Goal: Task Accomplishment & Management: Use online tool/utility

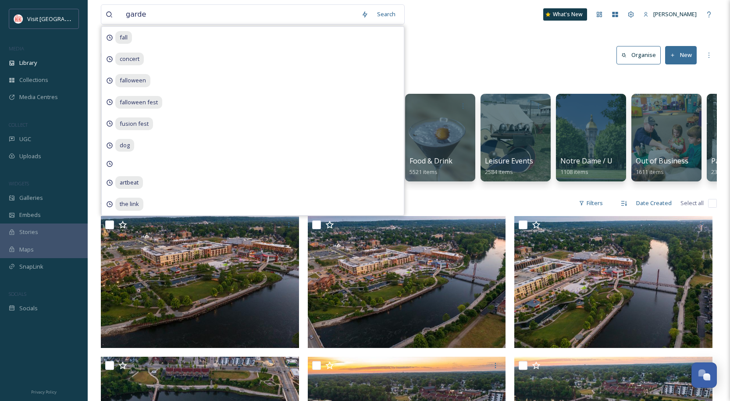
type input "garden"
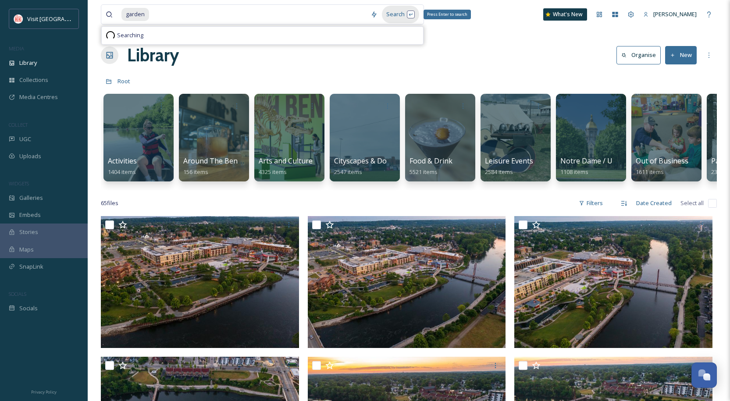
click at [392, 11] on div "Search Press Enter to search" at bounding box center [400, 14] width 37 height 17
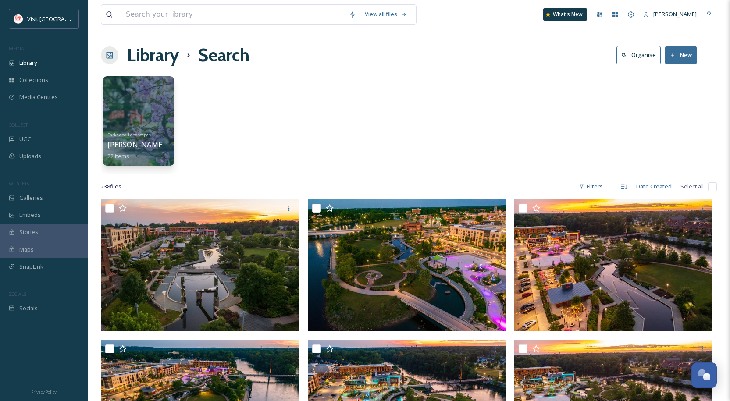
click at [158, 110] on div at bounding box center [139, 120] width 72 height 89
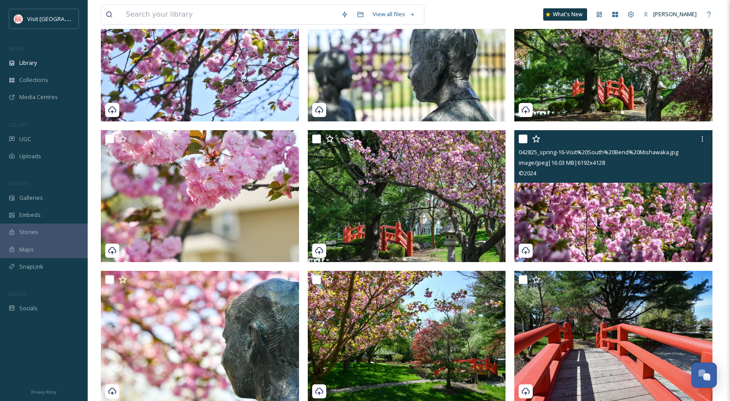
scroll to position [132, 0]
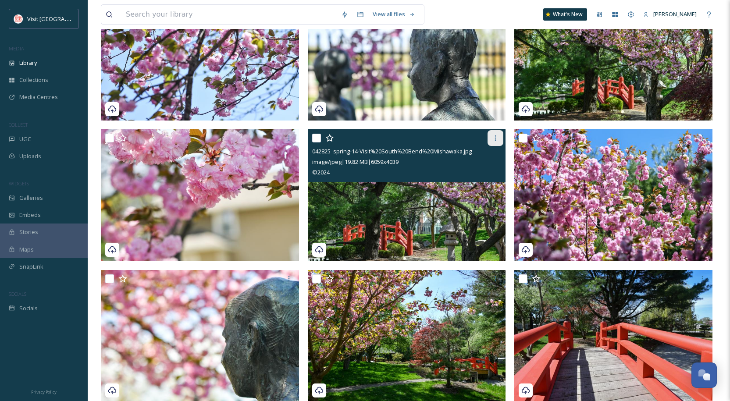
click at [499, 140] on icon at bounding box center [495, 138] width 7 height 7
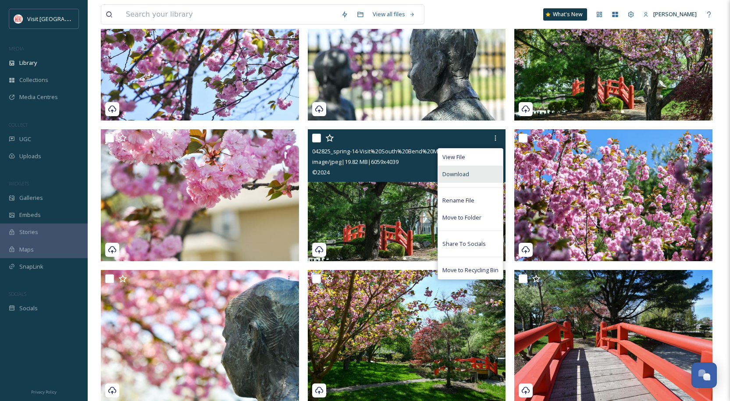
click at [470, 178] on div "Download" at bounding box center [470, 174] width 65 height 17
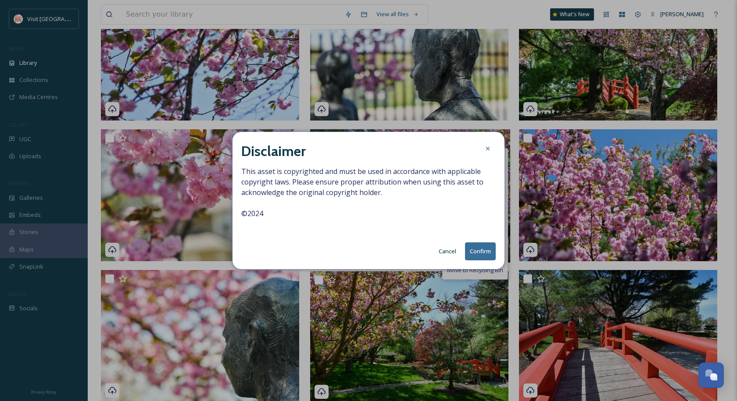
click at [472, 253] on button "Confirm" at bounding box center [480, 252] width 31 height 18
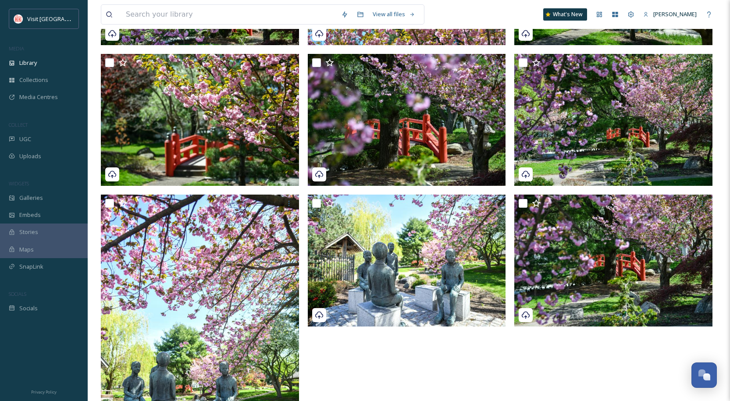
scroll to position [658, 0]
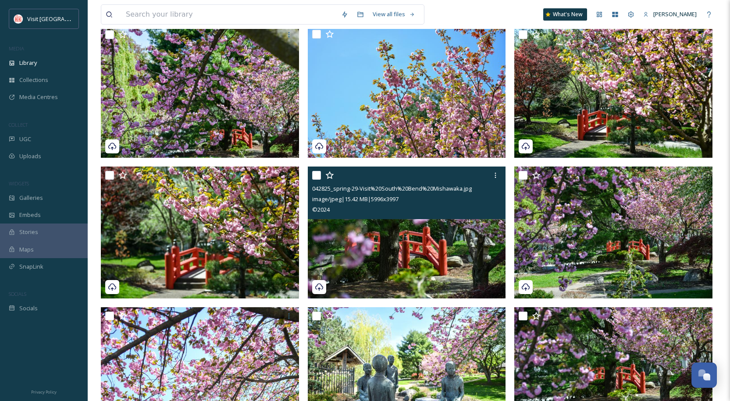
click at [448, 266] on img at bounding box center [407, 233] width 198 height 132
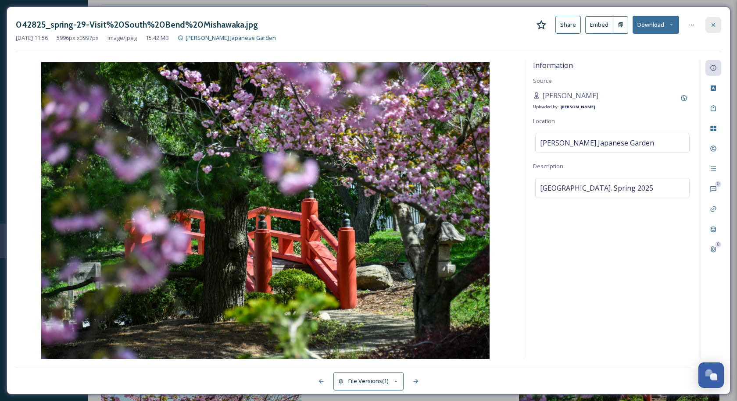
click at [717, 26] on div at bounding box center [713, 25] width 16 height 16
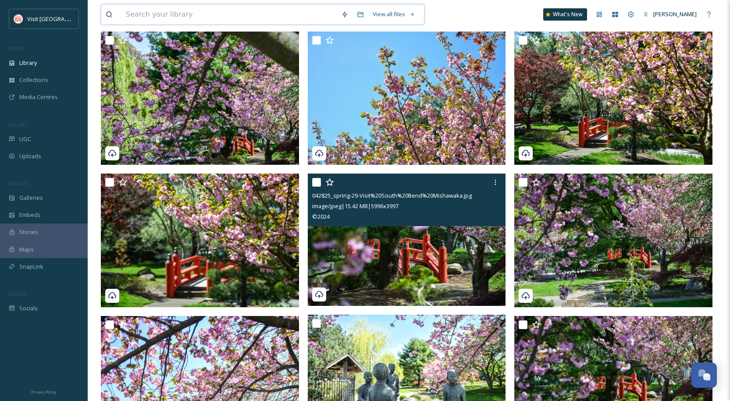
click at [161, 9] on input at bounding box center [229, 14] width 215 height 19
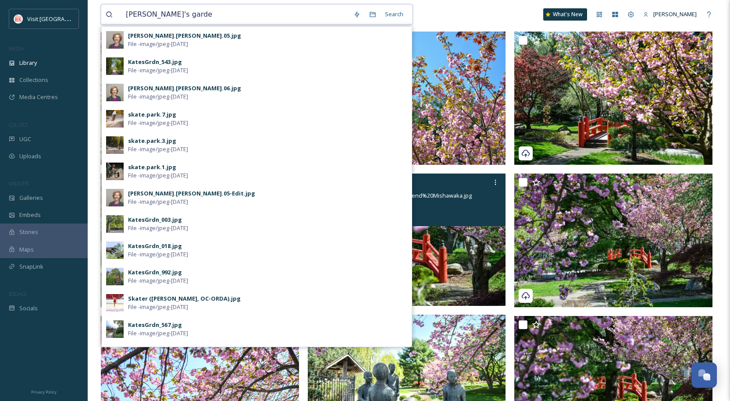
type input "[PERSON_NAME]'s garden"
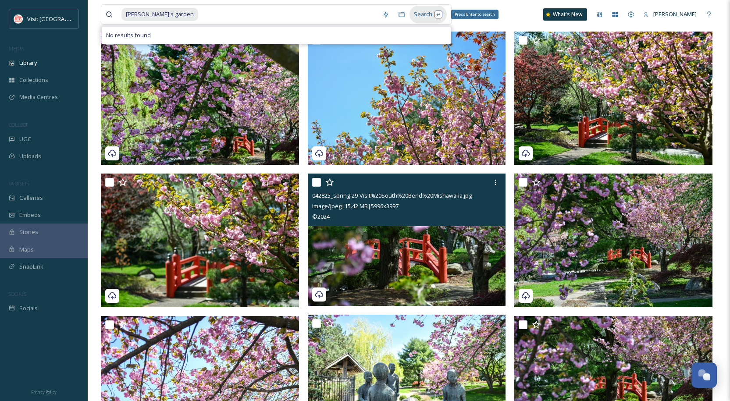
click at [417, 18] on div "Search Press Enter to search" at bounding box center [428, 14] width 37 height 17
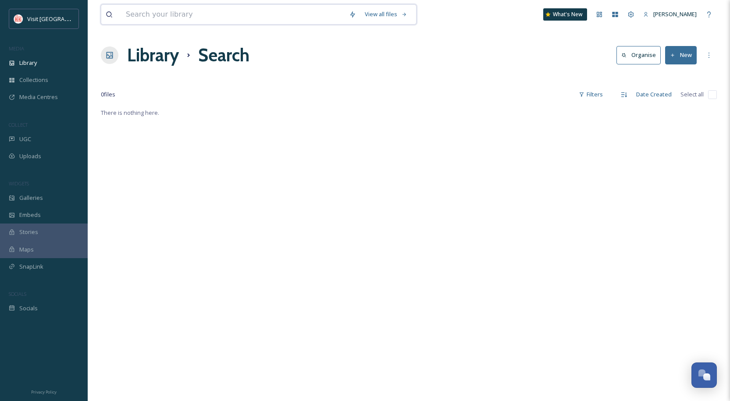
click at [152, 10] on input at bounding box center [233, 14] width 223 height 19
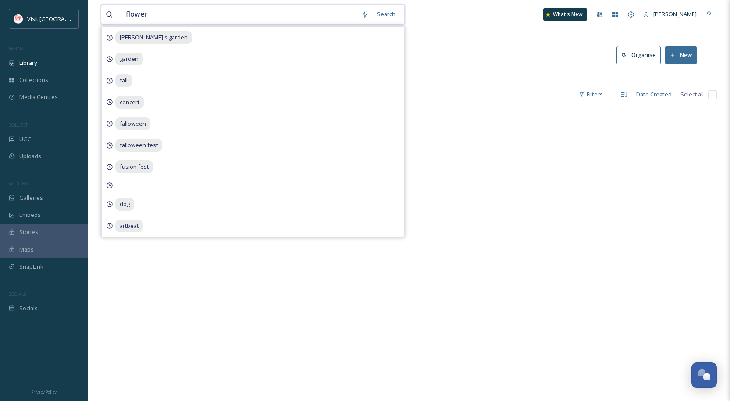
type input "flowers"
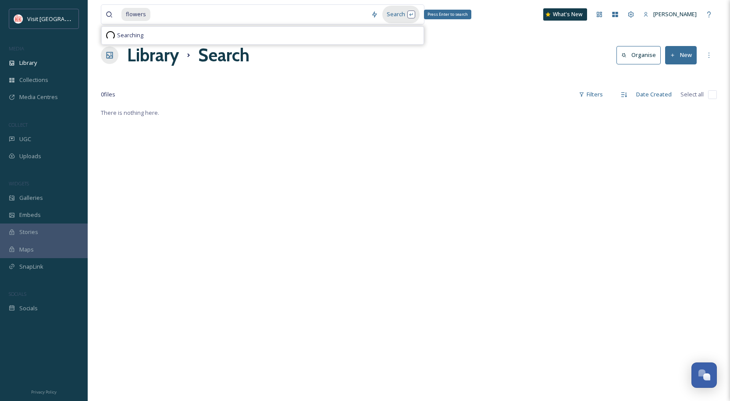
click at [404, 15] on div "Search Press Enter to search" at bounding box center [401, 14] width 37 height 17
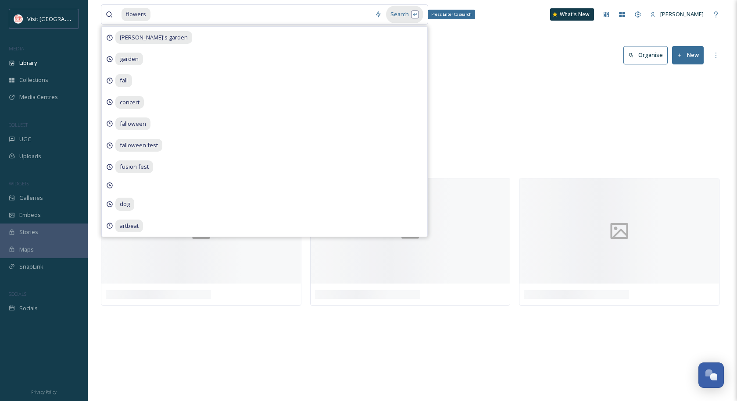
click at [395, 13] on div "Search Press Enter to search" at bounding box center [404, 14] width 37 height 17
click at [399, 14] on div "Search Press Enter to search" at bounding box center [404, 14] width 37 height 17
click at [313, 6] on input at bounding box center [260, 14] width 219 height 19
type input "flower"
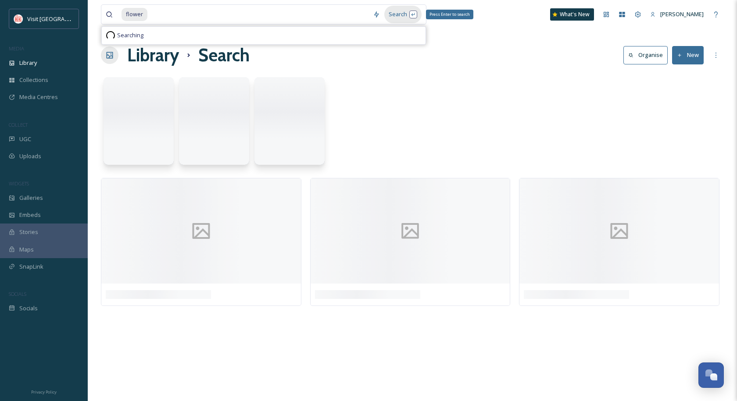
click at [402, 16] on div "Search Press Enter to search" at bounding box center [402, 14] width 37 height 17
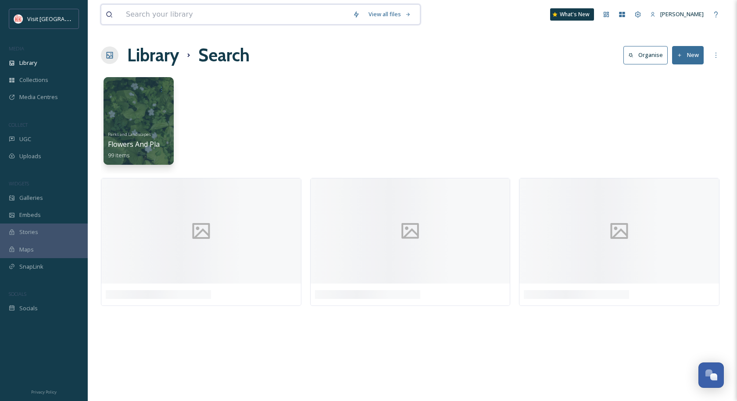
click at [265, 16] on input at bounding box center [235, 14] width 227 height 19
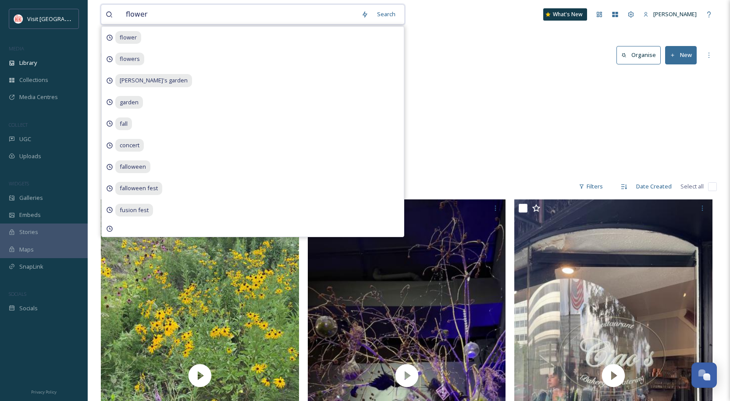
type input "flowers"
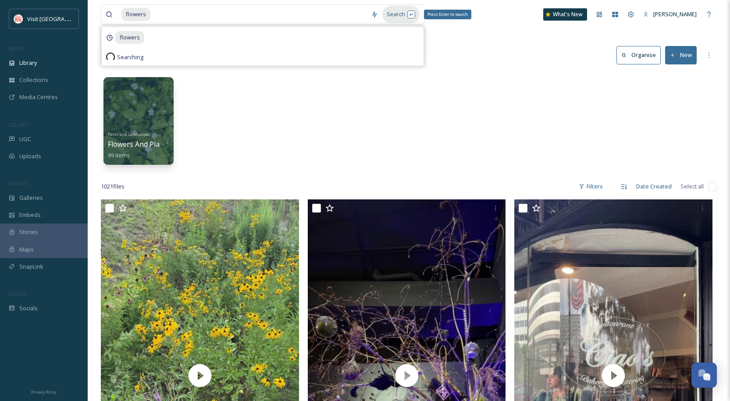
click at [390, 16] on div "Search Press Enter to search" at bounding box center [401, 14] width 37 height 17
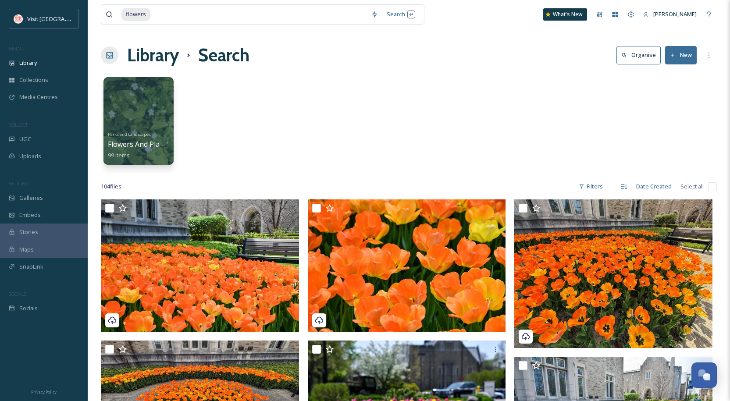
click at [497, 54] on div "Library Search Organise New" at bounding box center [409, 55] width 616 height 26
click at [117, 109] on div at bounding box center [139, 120] width 72 height 89
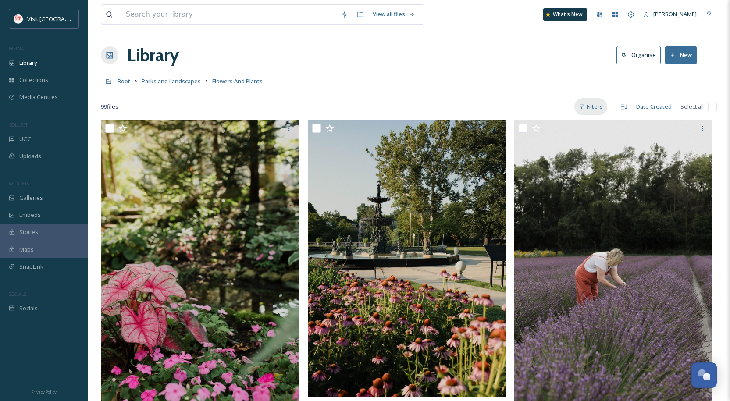
click at [596, 111] on div "Filters" at bounding box center [591, 106] width 33 height 17
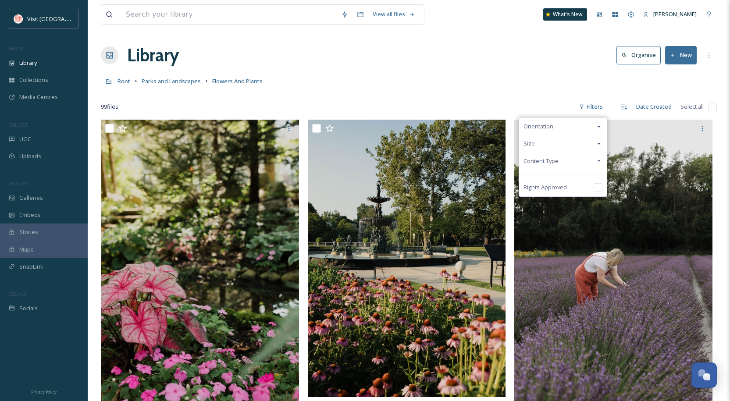
click at [548, 161] on span "Content Type" at bounding box center [541, 161] width 35 height 8
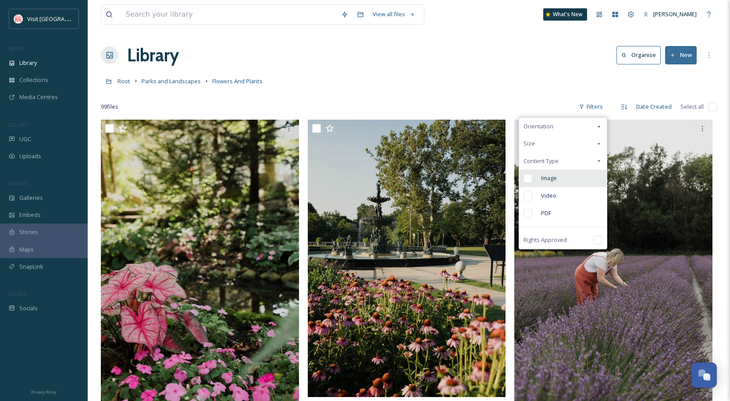
click at [552, 175] on span "Image" at bounding box center [549, 178] width 16 height 8
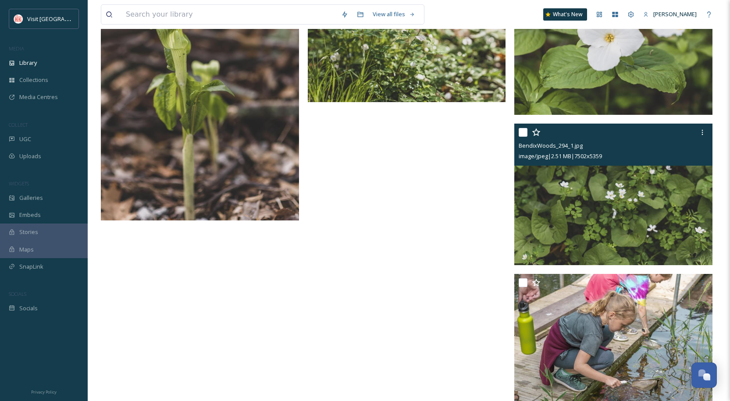
scroll to position [2330, 0]
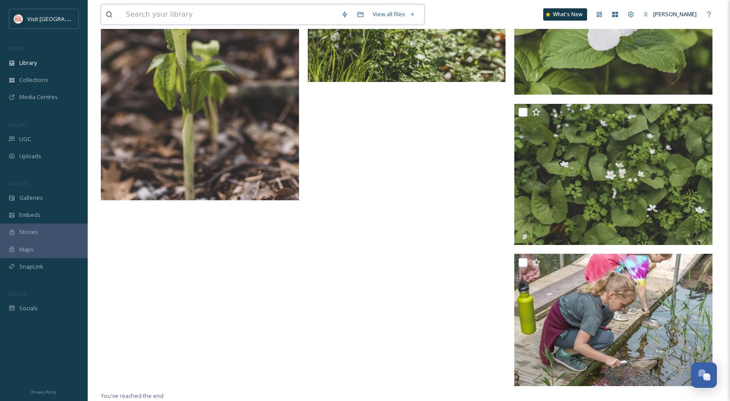
click at [169, 13] on input at bounding box center [229, 14] width 215 height 19
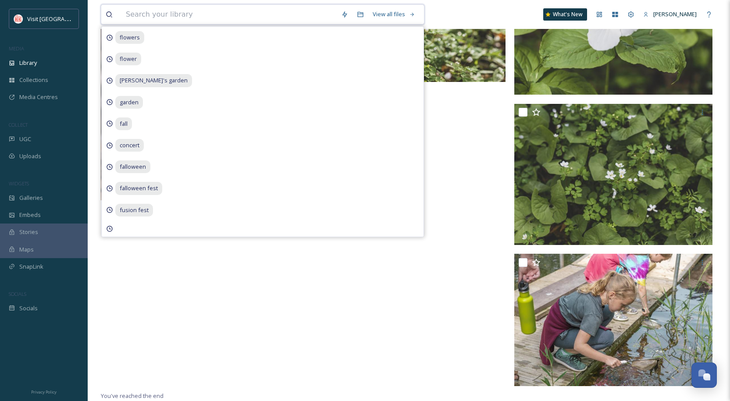
type input "l"
type input "flowers"
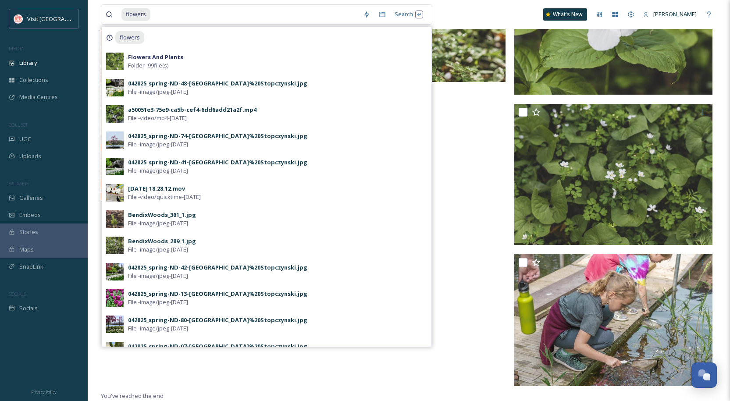
click at [455, 9] on div "flowers Search flowers Flowers And Plants Folder - 99 file(s) 042825_spring-ND-…" at bounding box center [409, 14] width 616 height 29
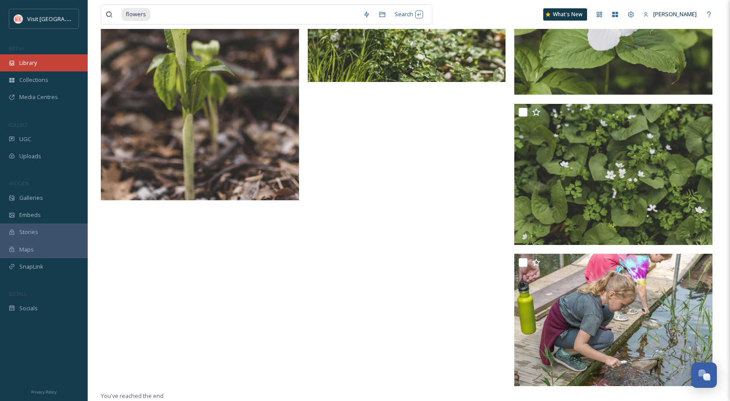
click at [32, 57] on div "Library" at bounding box center [44, 62] width 88 height 17
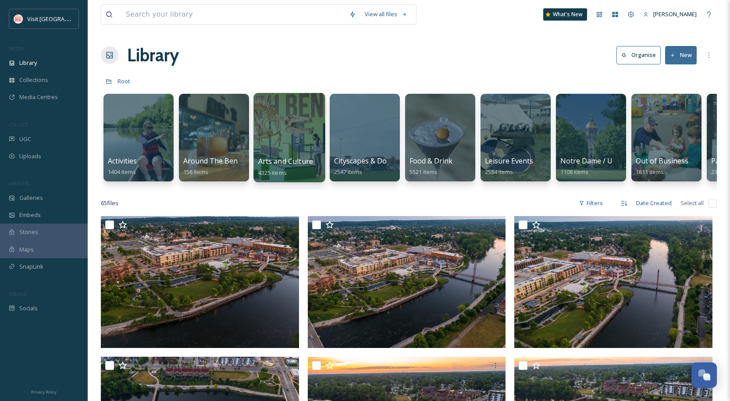
click at [307, 140] on div at bounding box center [290, 137] width 72 height 89
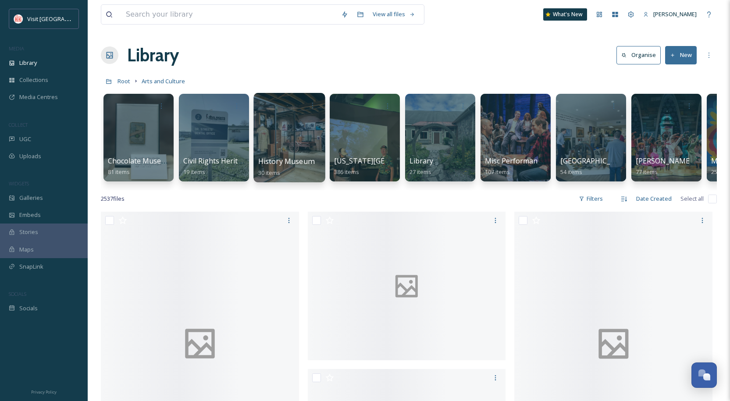
click at [305, 132] on div at bounding box center [290, 137] width 72 height 89
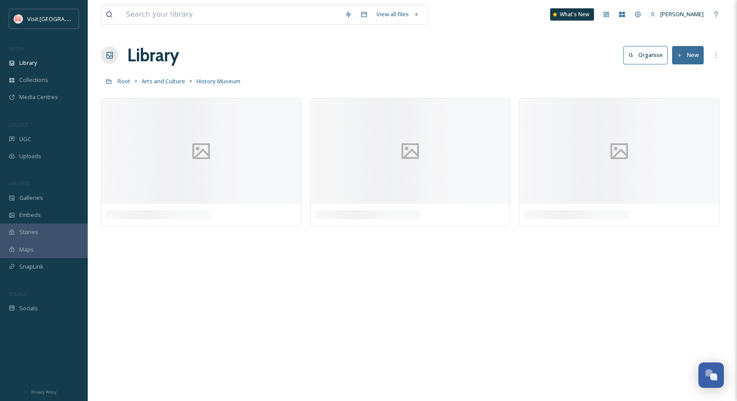
click at [689, 57] on button "New" at bounding box center [688, 55] width 32 height 18
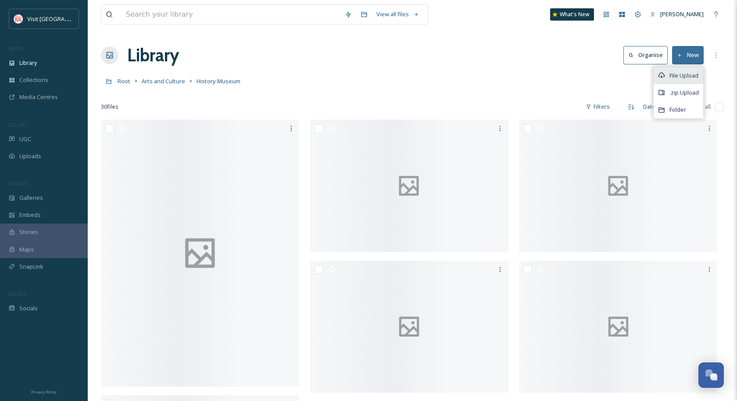
click at [692, 80] on div "File Upload" at bounding box center [679, 75] width 50 height 17
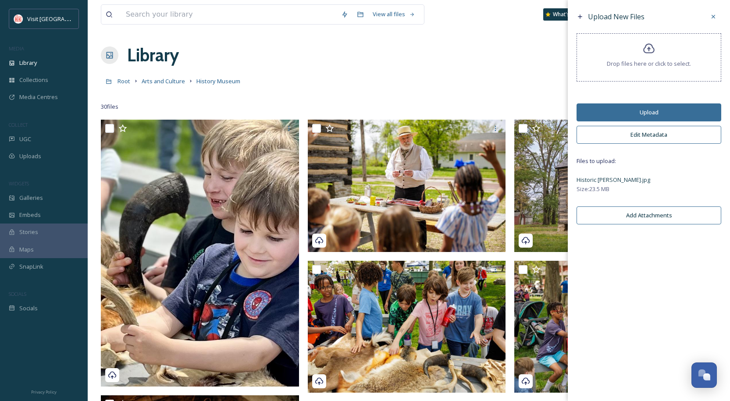
click at [644, 129] on button "Edit Metadata" at bounding box center [649, 135] width 145 height 18
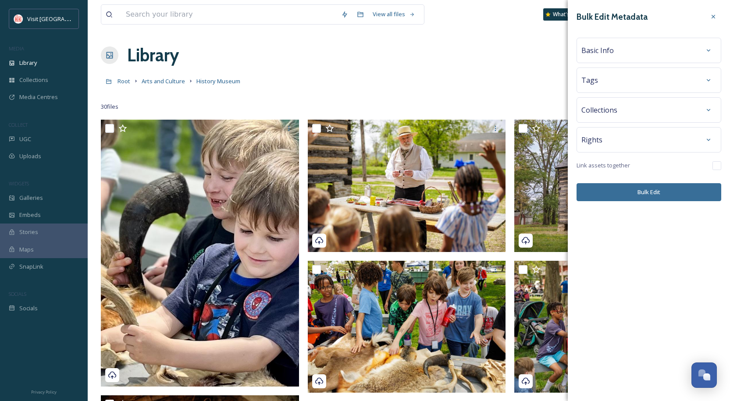
click at [636, 50] on div "Basic Info" at bounding box center [649, 51] width 135 height 16
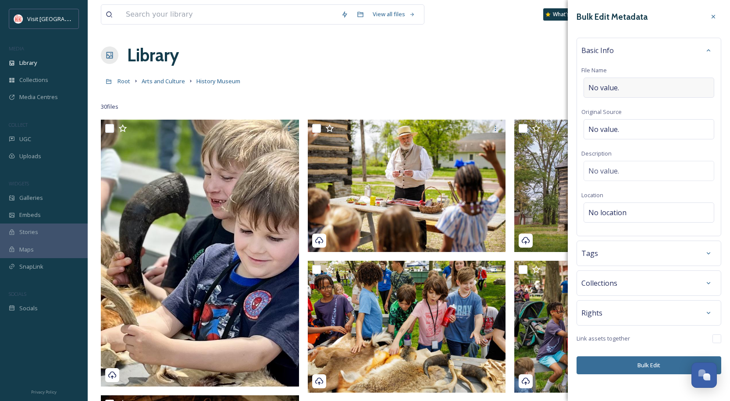
click at [629, 86] on div "No value." at bounding box center [649, 88] width 131 height 20
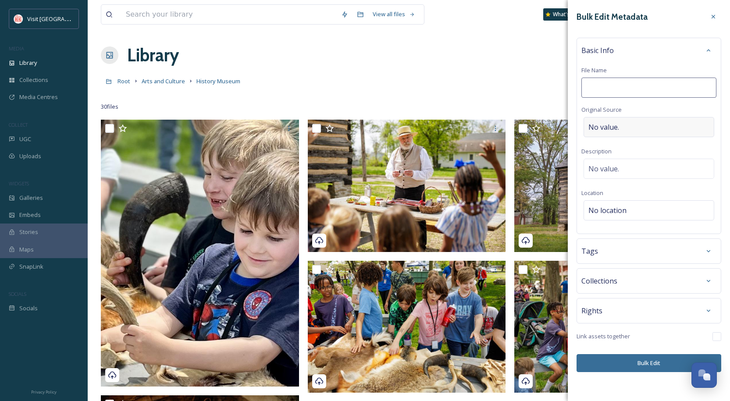
click at [615, 129] on span "No value." at bounding box center [604, 127] width 31 height 11
type input "[PERSON_NAME]"
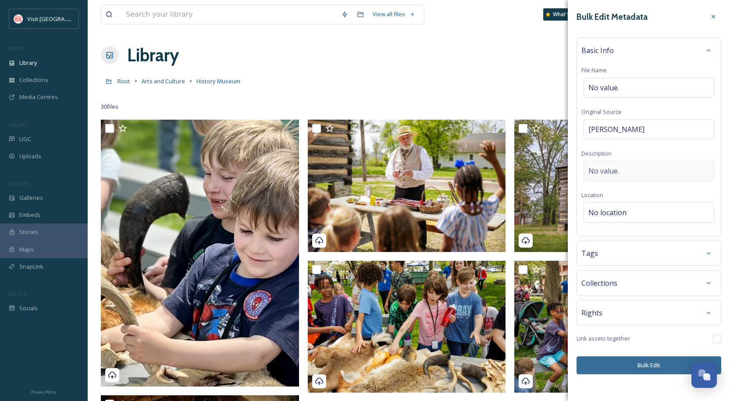
click at [642, 170] on div "No value." at bounding box center [649, 171] width 131 height 20
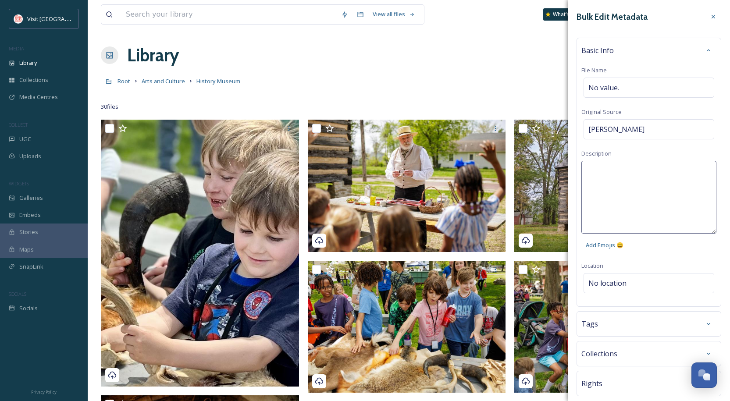
click at [642, 170] on textarea at bounding box center [649, 197] width 135 height 73
type textarea "[GEOGRAPHIC_DATA][PERSON_NAME]"
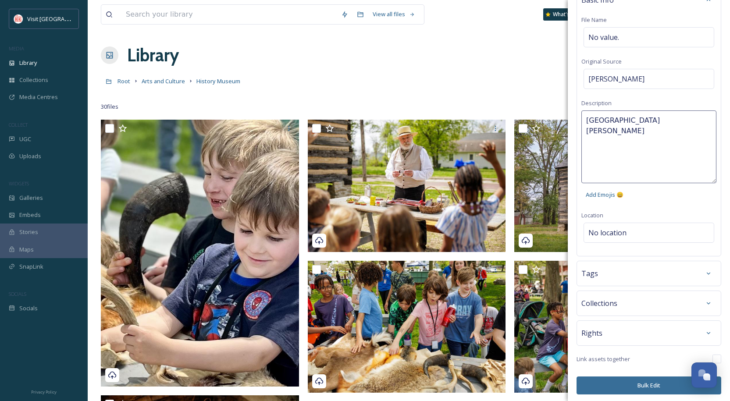
scroll to position [52, 0]
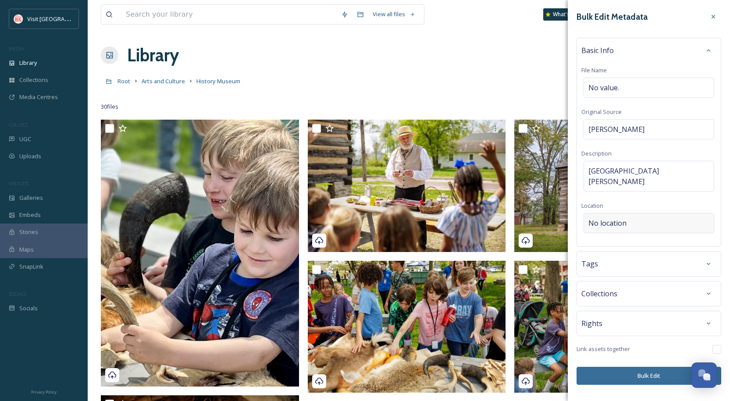
click at [635, 234] on div "Basic Info File Name No value. Original Source [PERSON_NAME] Description Histor…" at bounding box center [649, 142] width 145 height 209
click at [640, 216] on div "No location" at bounding box center [649, 223] width 131 height 20
click at [638, 214] on input at bounding box center [649, 223] width 130 height 19
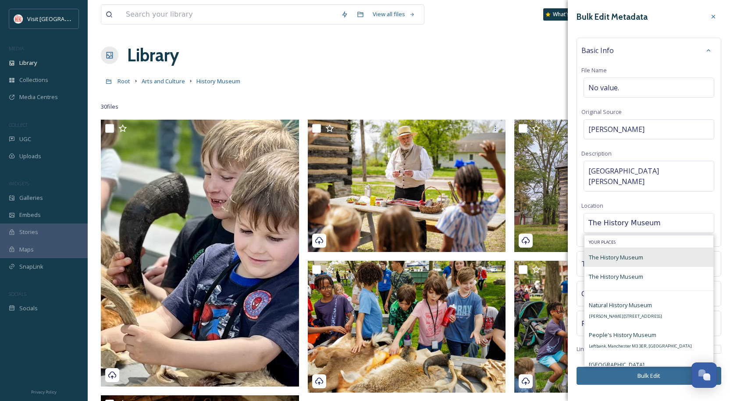
type input "The History Museum"
click at [629, 254] on span "The History Museum" at bounding box center [616, 258] width 54 height 8
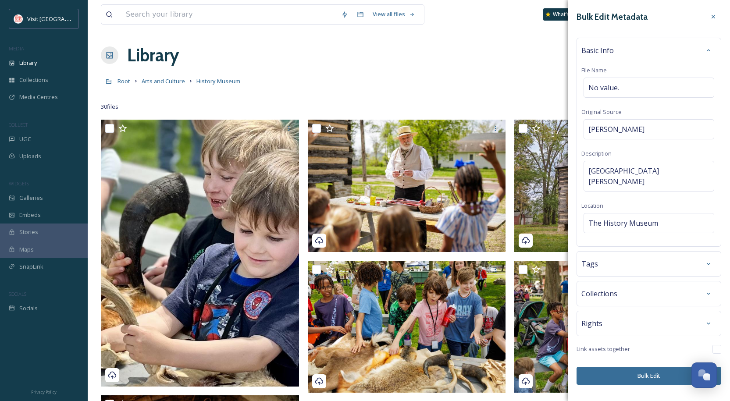
click at [653, 367] on button "Bulk Edit" at bounding box center [649, 376] width 145 height 18
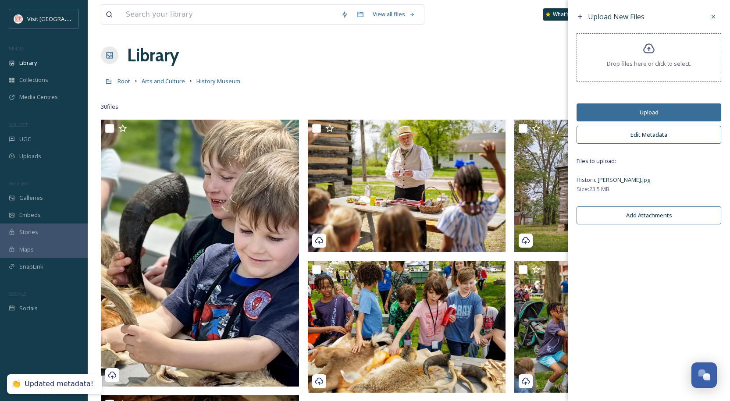
click at [660, 108] on button "Upload" at bounding box center [649, 113] width 145 height 18
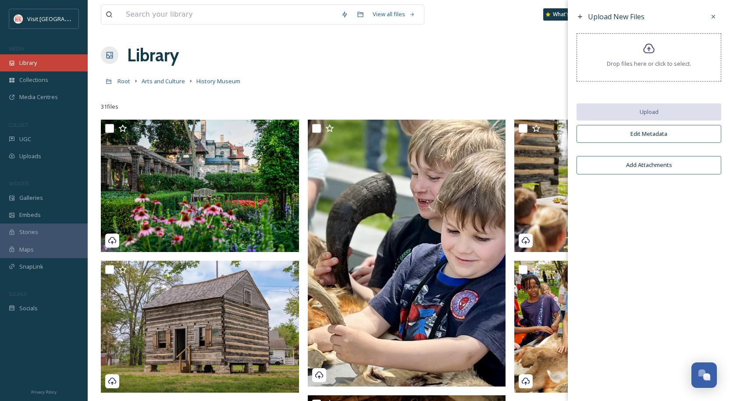
click at [31, 61] on span "Library" at bounding box center [28, 63] width 18 height 8
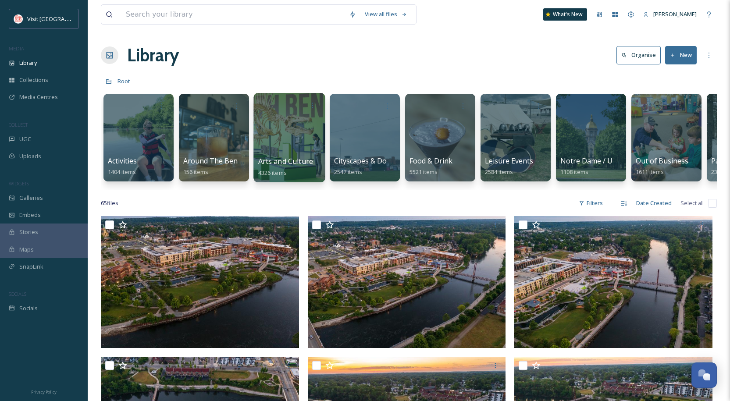
click at [287, 139] on div at bounding box center [290, 137] width 72 height 89
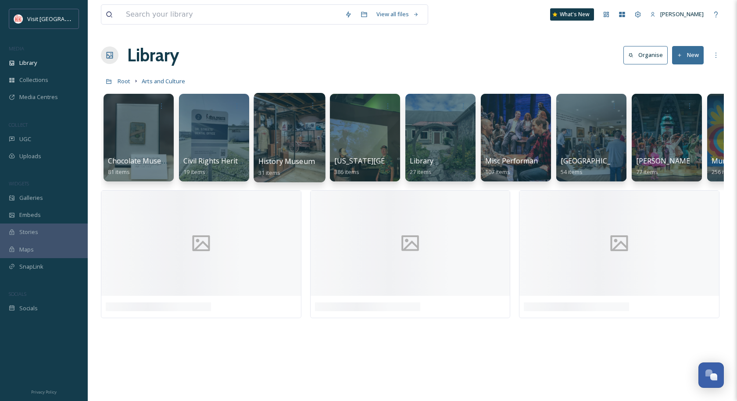
click at [292, 144] on div at bounding box center [290, 137] width 72 height 89
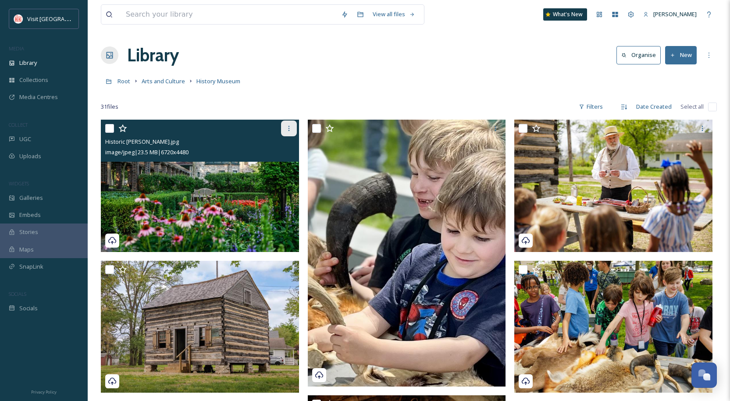
click at [289, 129] on icon at bounding box center [289, 128] width 7 height 7
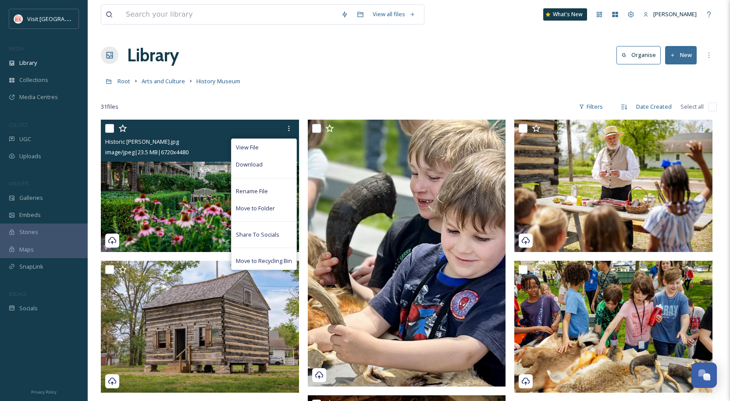
click at [178, 204] on img at bounding box center [200, 186] width 198 height 132
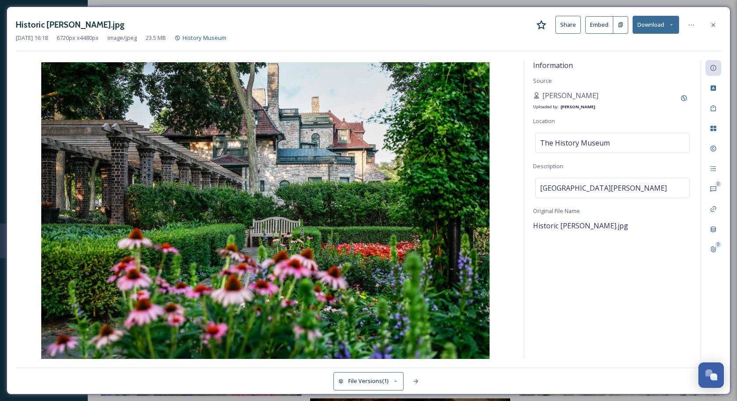
click at [566, 23] on button "Share" at bounding box center [567, 25] width 25 height 18
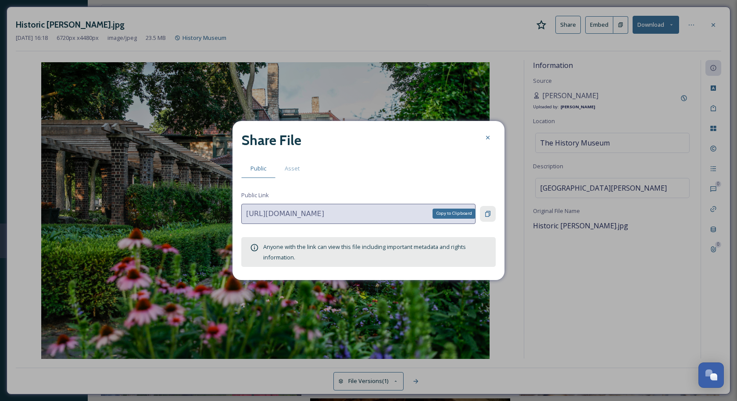
click at [483, 211] on div "Copy to Clipboard" at bounding box center [488, 214] width 16 height 16
click at [490, 134] on icon at bounding box center [487, 137] width 7 height 7
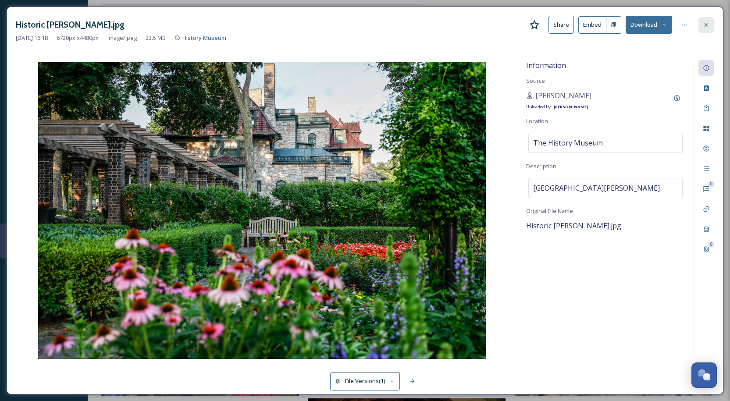
click at [702, 22] on div at bounding box center [707, 25] width 16 height 16
